Goal: Information Seeking & Learning: Learn about a topic

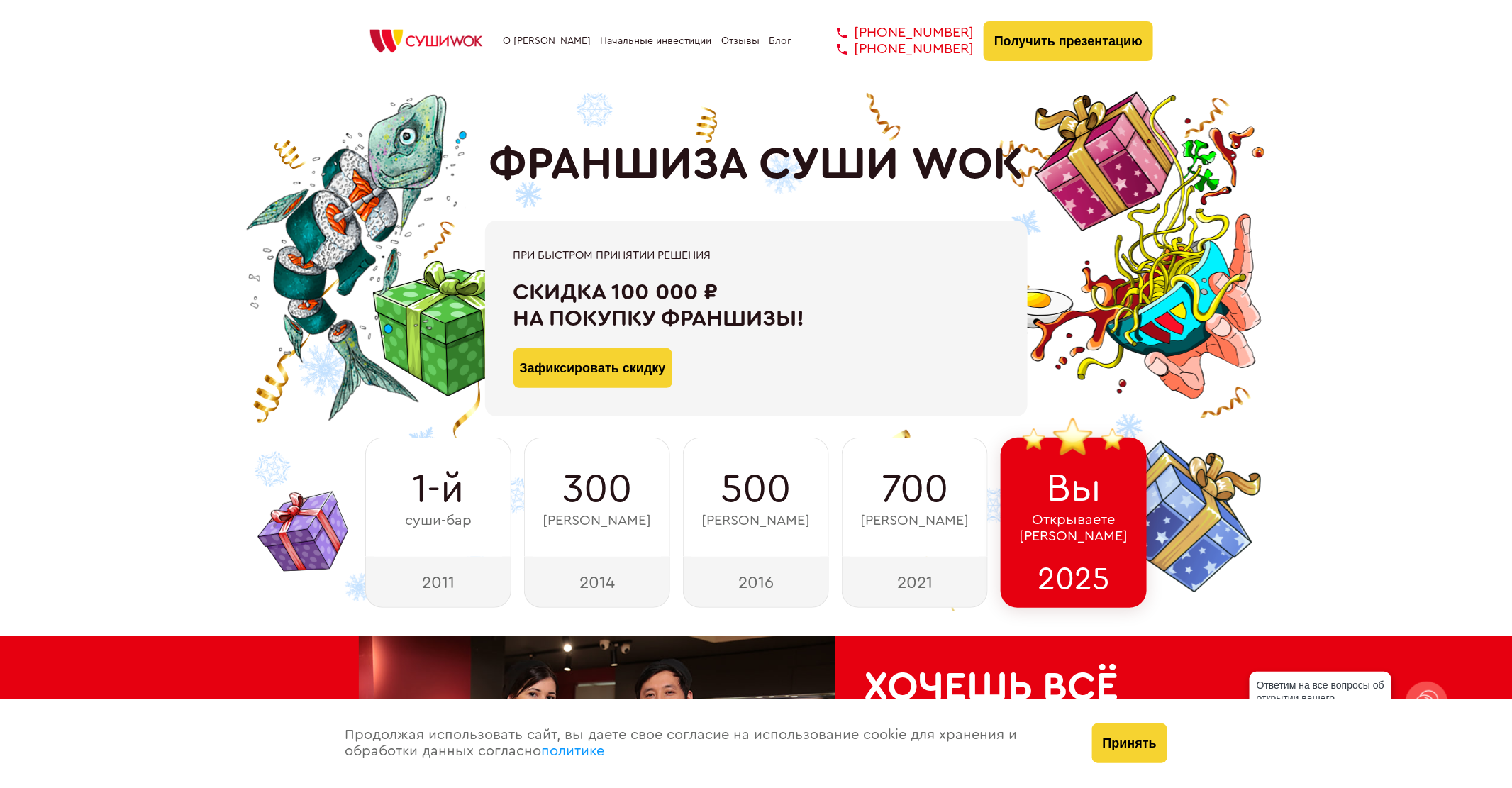
click at [631, 35] on link "Начальные инвестиции" at bounding box center [656, 41] width 111 height 11
click at [774, 43] on link "Блог" at bounding box center [780, 41] width 22 height 11
